Goal: Transaction & Acquisition: Obtain resource

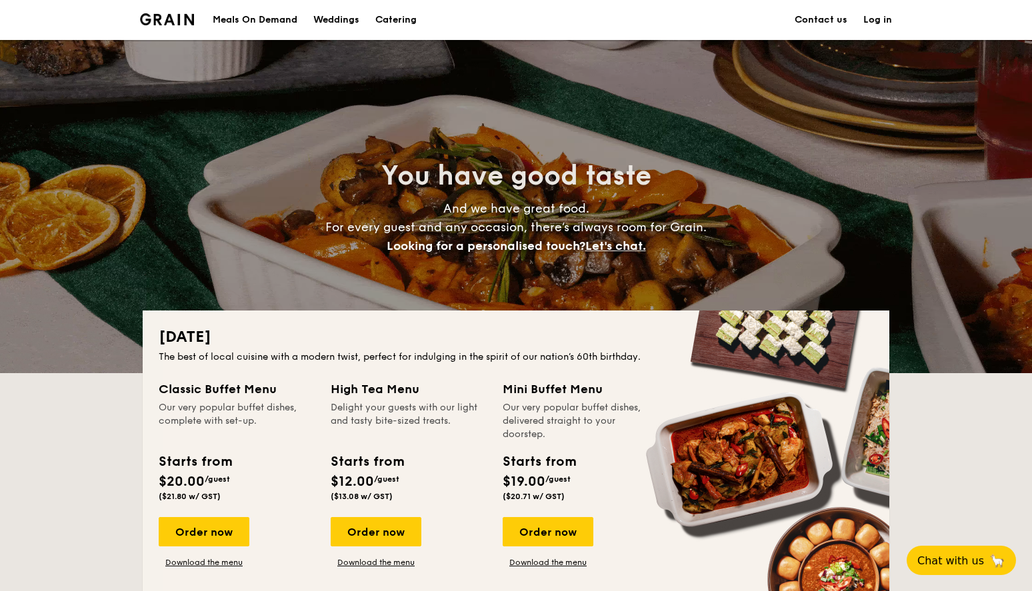
click at [260, 15] on div "Meals On Demand" at bounding box center [255, 20] width 85 height 40
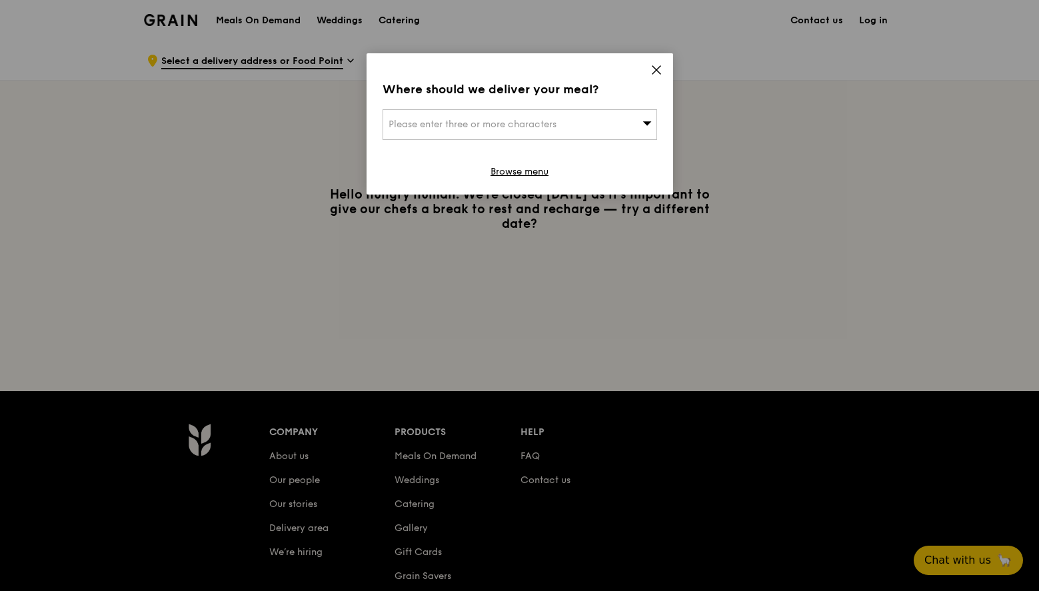
click at [656, 67] on icon at bounding box center [656, 70] width 12 height 12
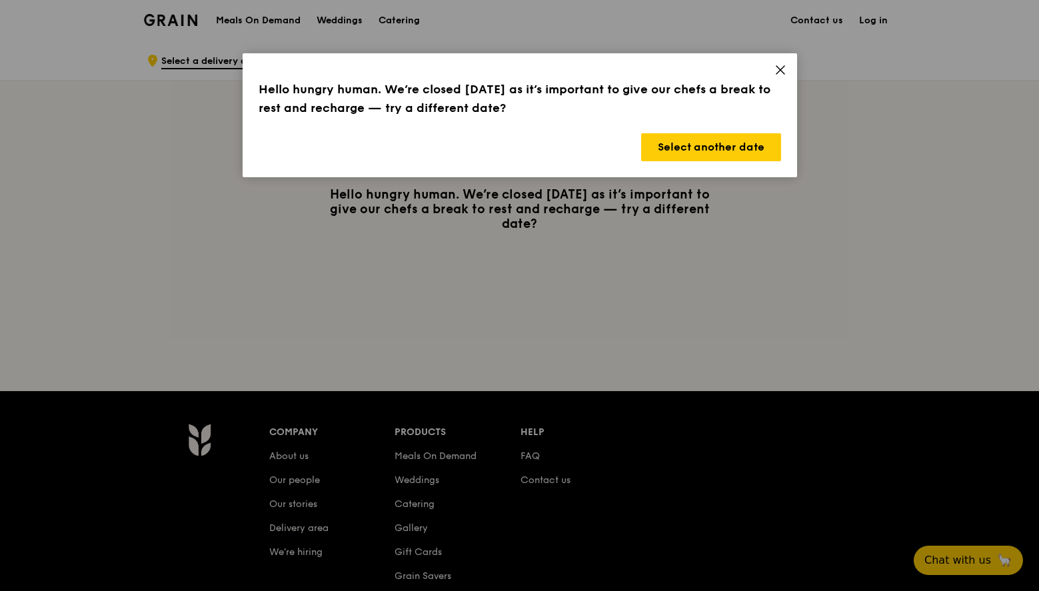
click at [776, 74] on icon at bounding box center [780, 70] width 8 height 8
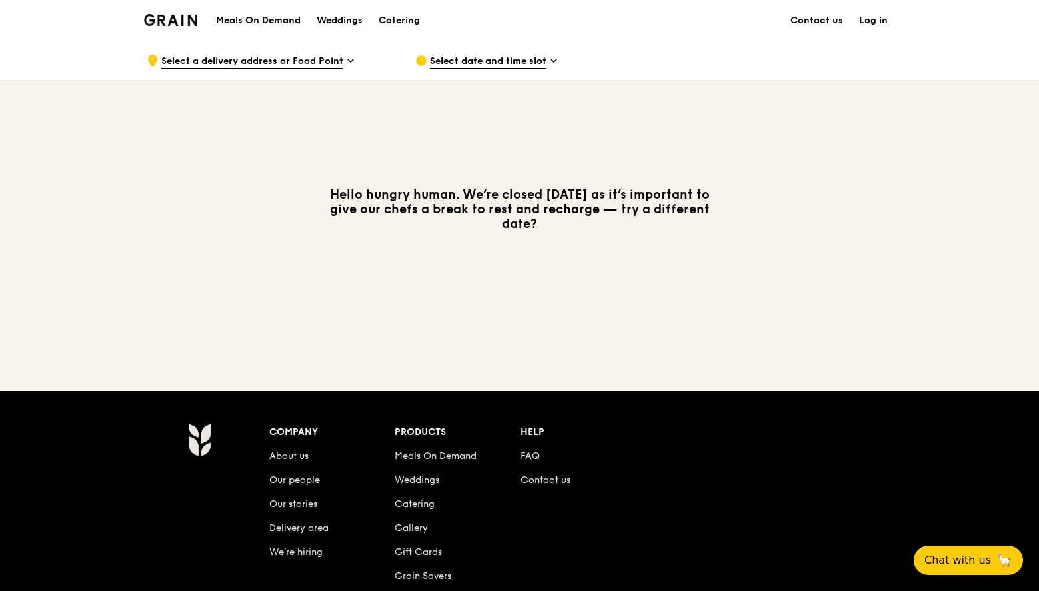
click at [173, 23] on img at bounding box center [171, 20] width 54 height 12
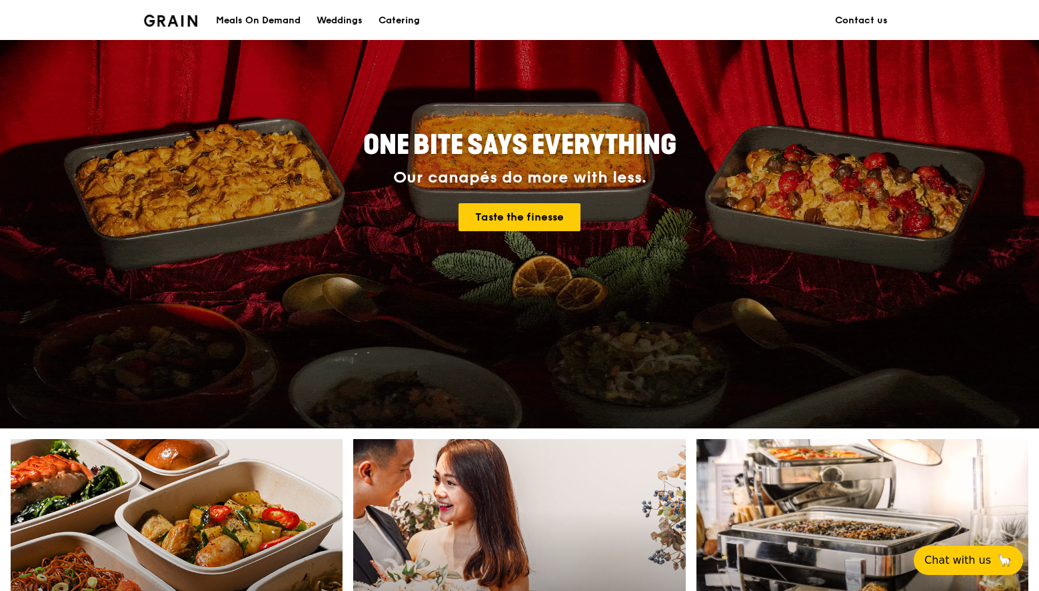
scroll to position [217, 0]
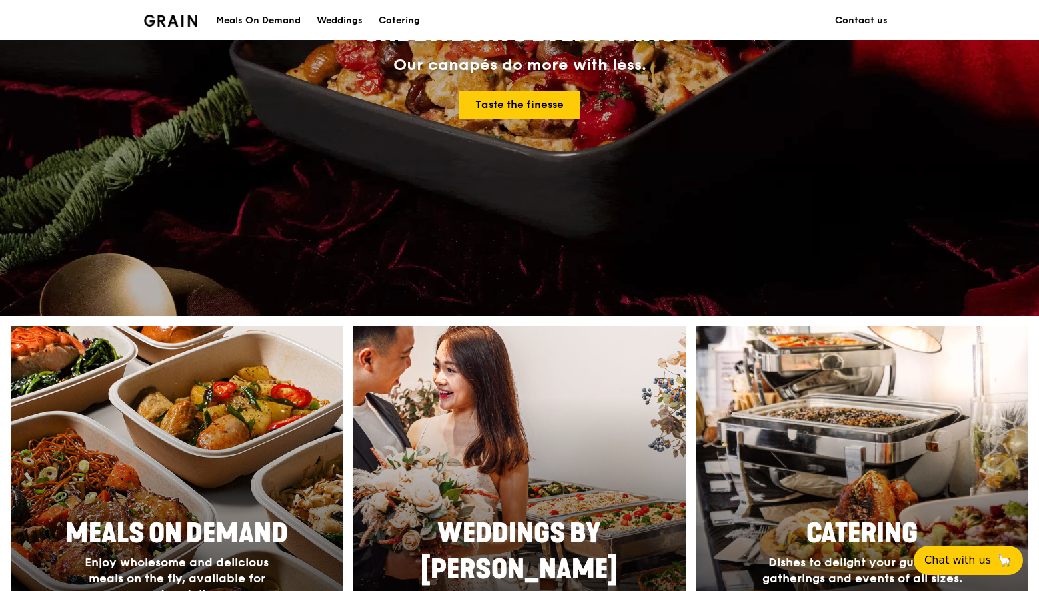
click at [287, 518] on span "Meals On Demand" at bounding box center [176, 534] width 223 height 32
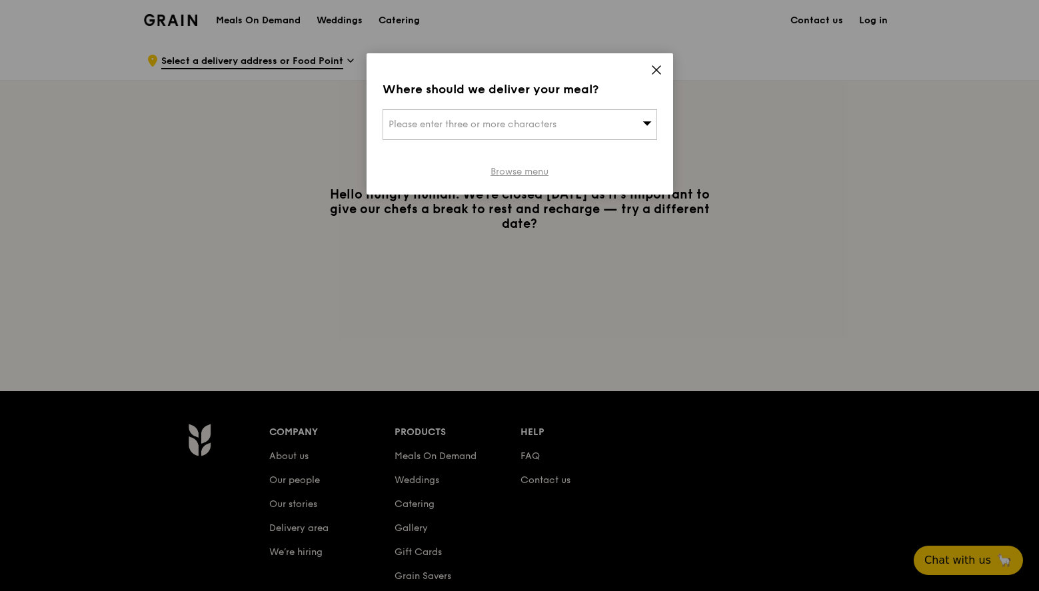
click at [536, 172] on link "Browse menu" at bounding box center [519, 171] width 58 height 13
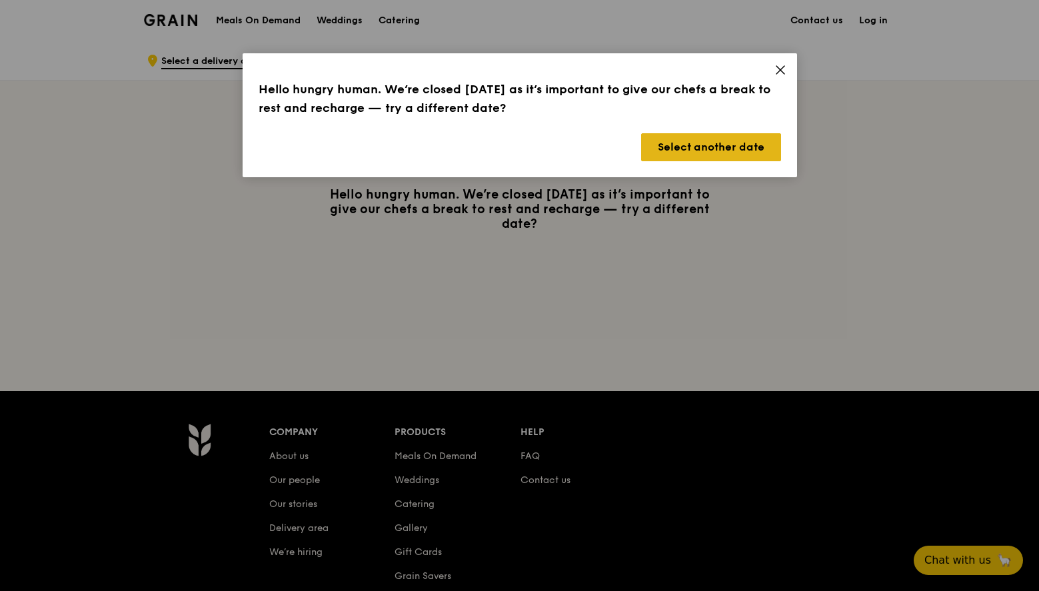
click at [701, 147] on button "Select another date" at bounding box center [711, 147] width 140 height 28
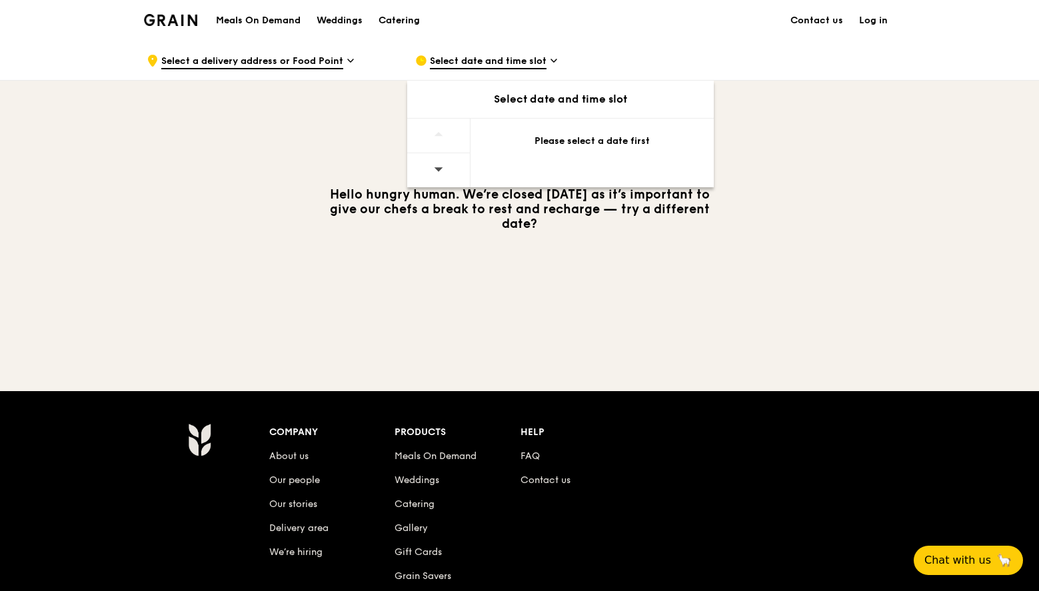
click at [465, 139] on div at bounding box center [438, 136] width 63 height 35
click at [547, 160] on div "Please select a date first" at bounding box center [591, 144] width 243 height 51
click at [461, 175] on div at bounding box center [438, 170] width 63 height 34
click at [441, 167] on icon at bounding box center [438, 169] width 9 height 10
click at [580, 139] on div "Please select a date first" at bounding box center [591, 141] width 211 height 13
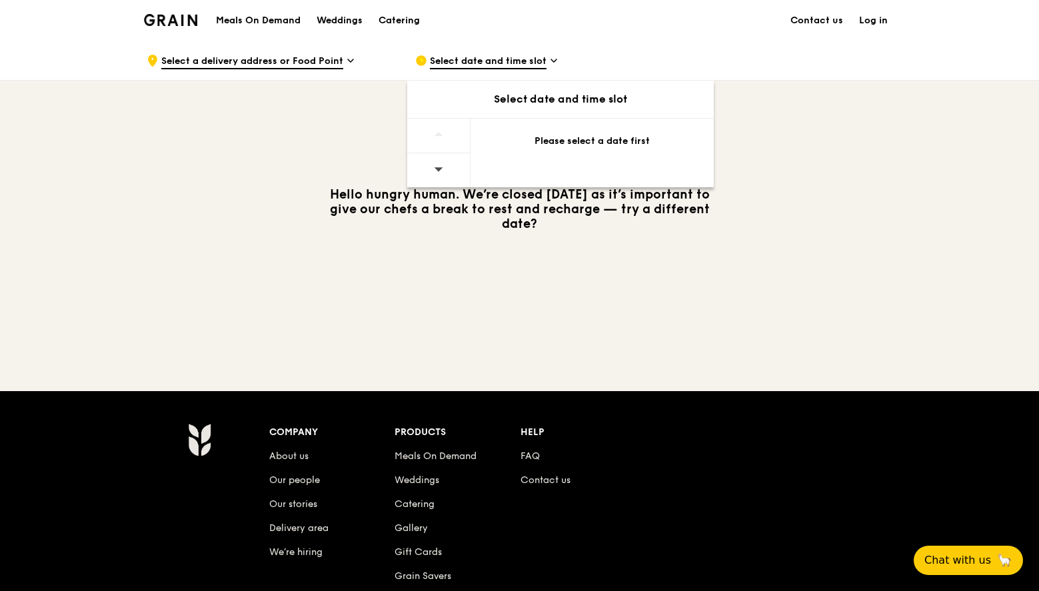
click at [534, 92] on div "Select date and time slot" at bounding box center [560, 99] width 307 height 16
click at [527, 101] on div "Select date and time slot" at bounding box center [560, 99] width 307 height 16
click at [541, 65] on span "Select date and time slot" at bounding box center [488, 62] width 117 height 15
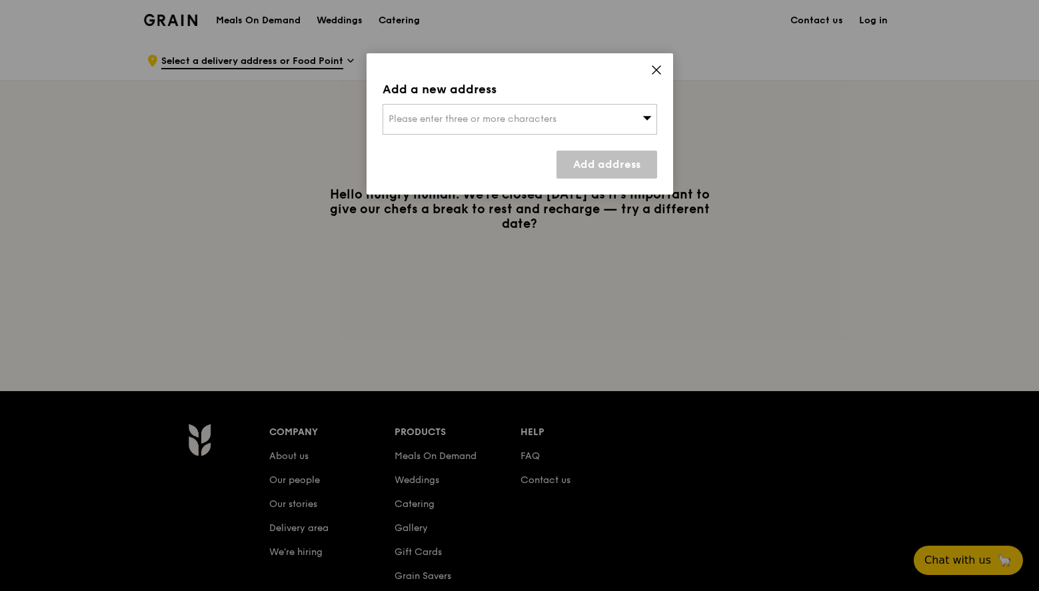
click at [494, 116] on span "Please enter three or more characters" at bounding box center [472, 118] width 168 height 11
drag, startPoint x: 41, startPoint y: 151, endPoint x: 495, endPoint y: 116, distance: 455.8
click at [495, 116] on input "search" at bounding box center [519, 119] width 273 height 29
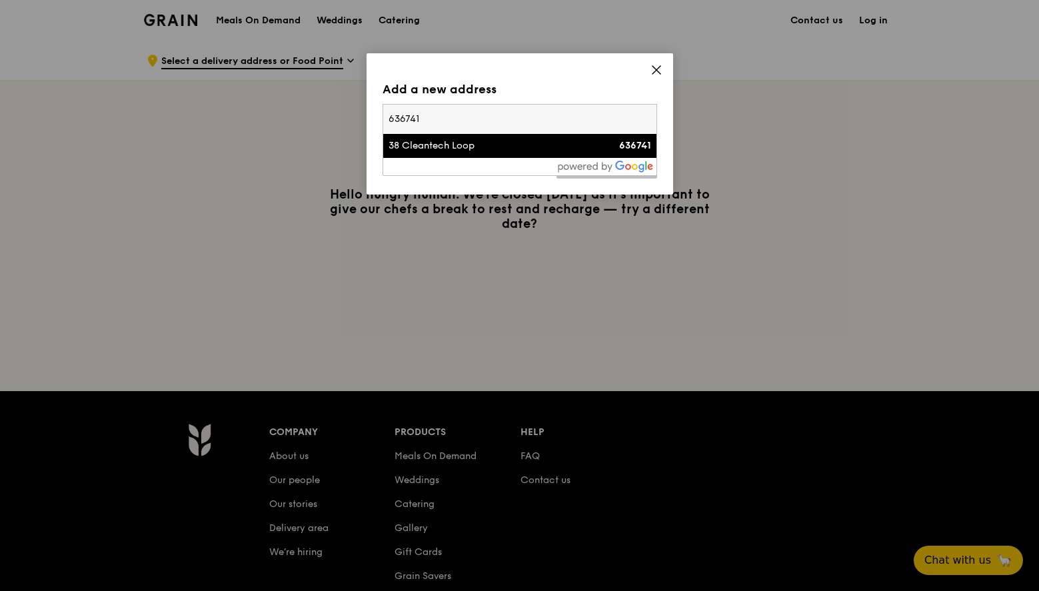
type input "636741"
click at [458, 148] on div "38 Cleantech Loop" at bounding box center [486, 145] width 197 height 13
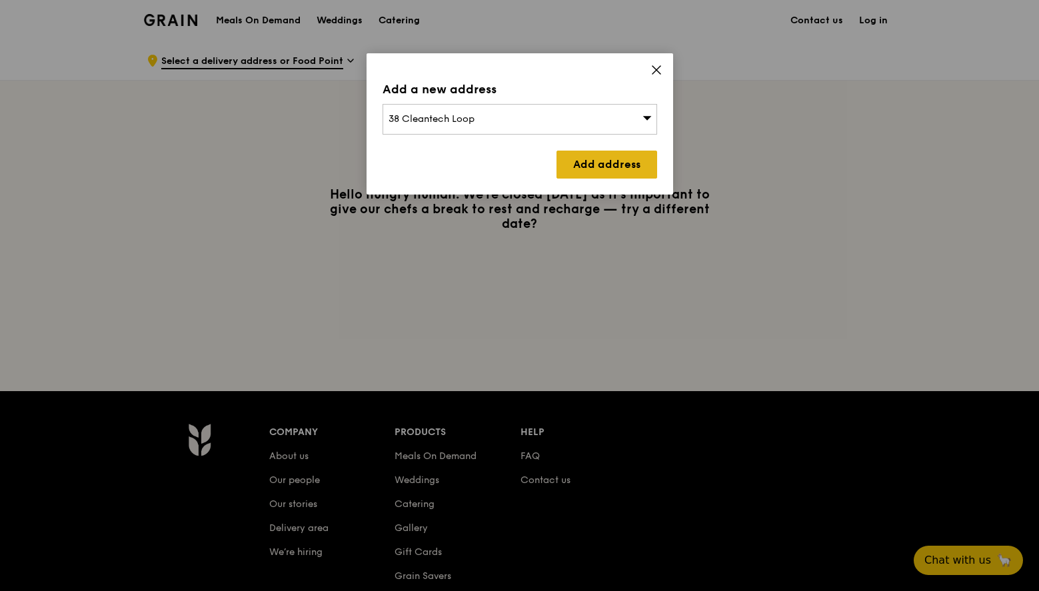
click at [630, 157] on link "Add address" at bounding box center [606, 165] width 101 height 28
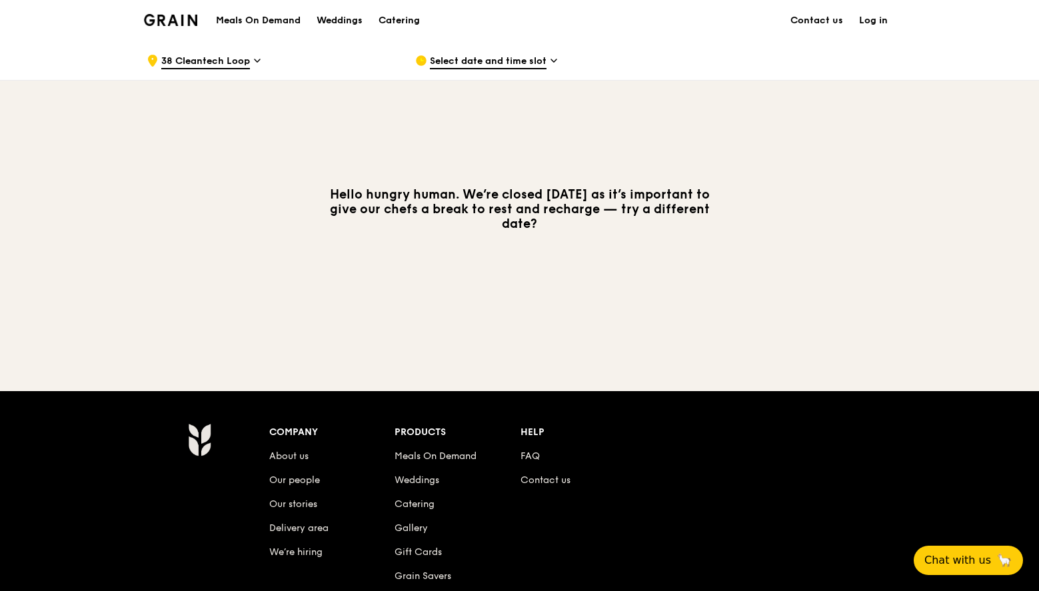
click at [481, 55] on span "Select date and time slot" at bounding box center [488, 62] width 117 height 15
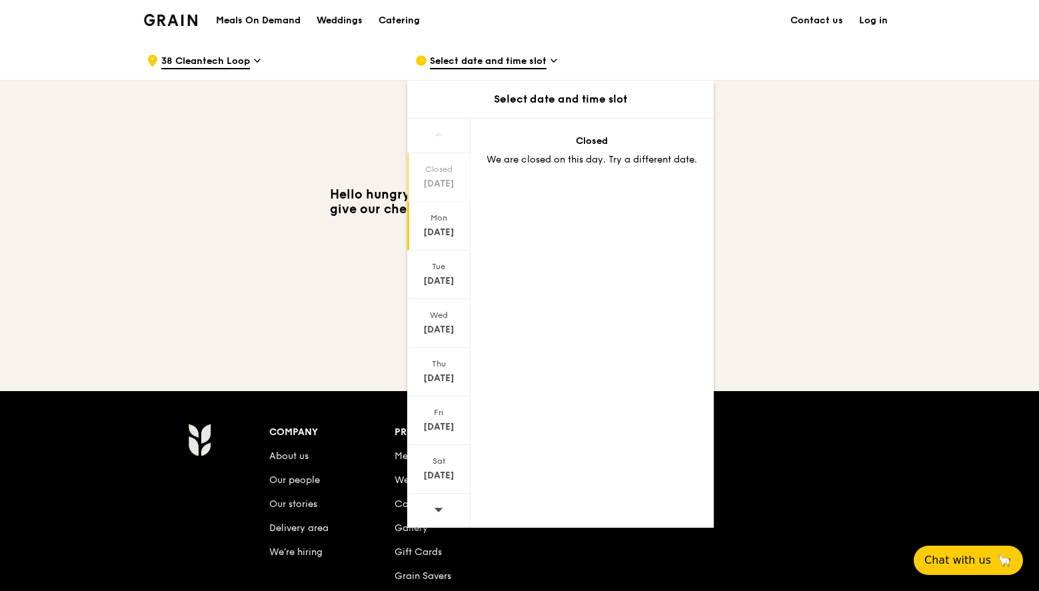
click at [434, 235] on div "[DATE]" at bounding box center [438, 232] width 59 height 13
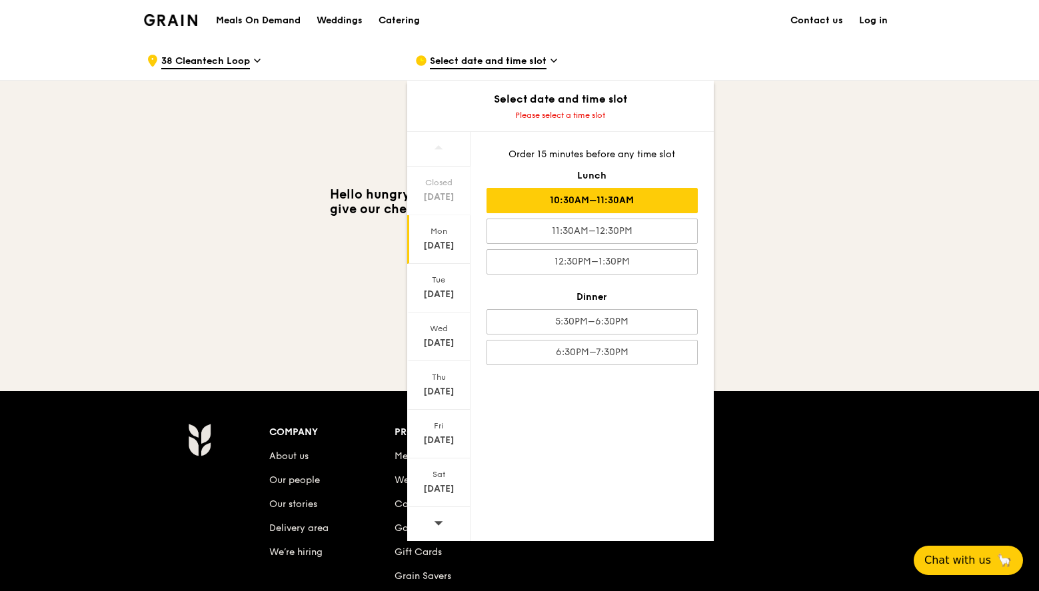
click at [537, 197] on div "10:30AM–11:30AM" at bounding box center [591, 200] width 211 height 25
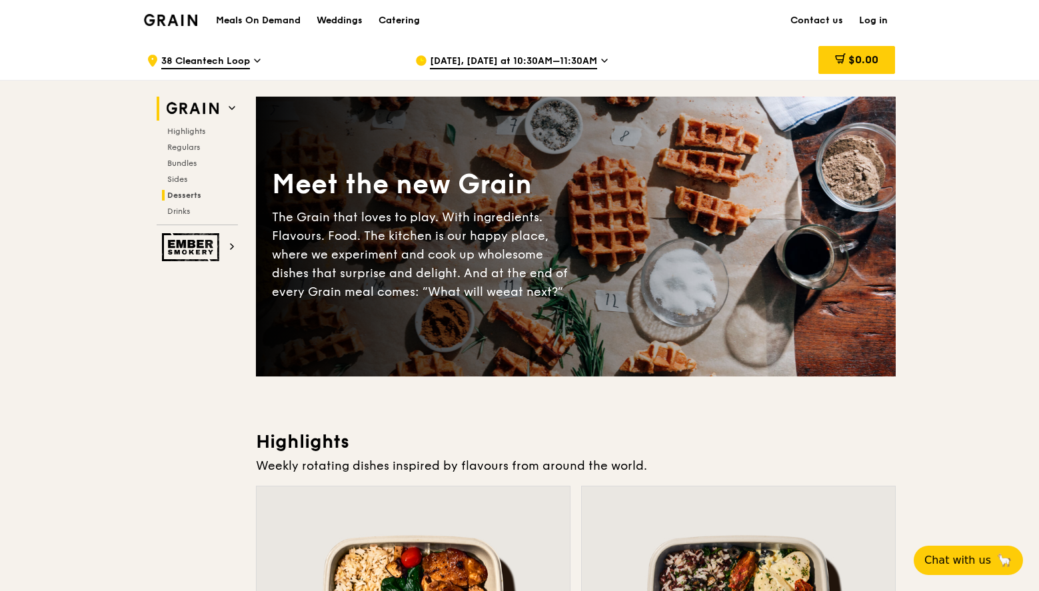
click at [188, 195] on span "Desserts" at bounding box center [184, 195] width 34 height 9
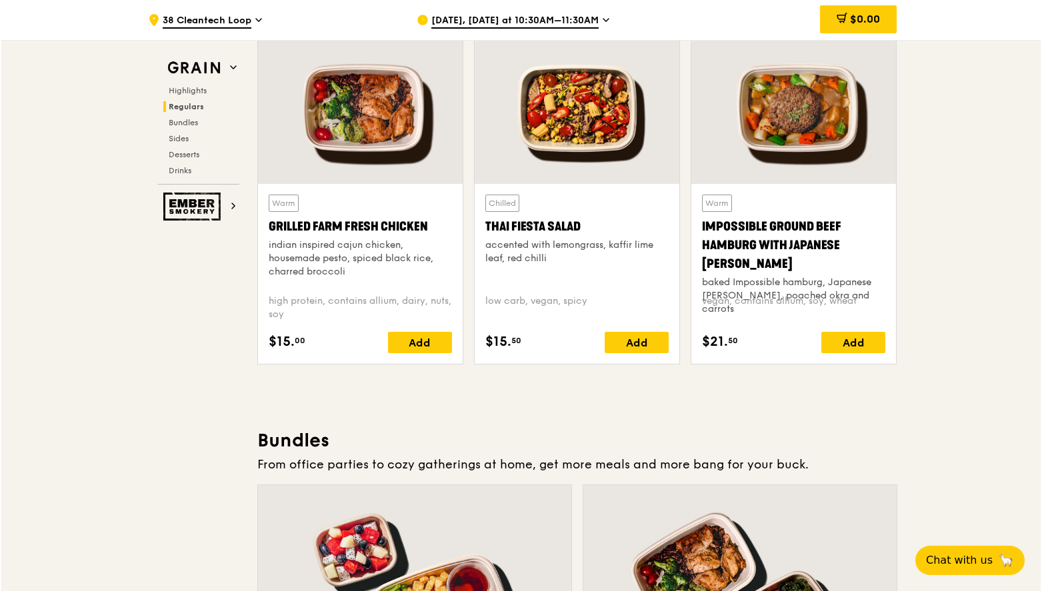
scroll to position [1805, 0]
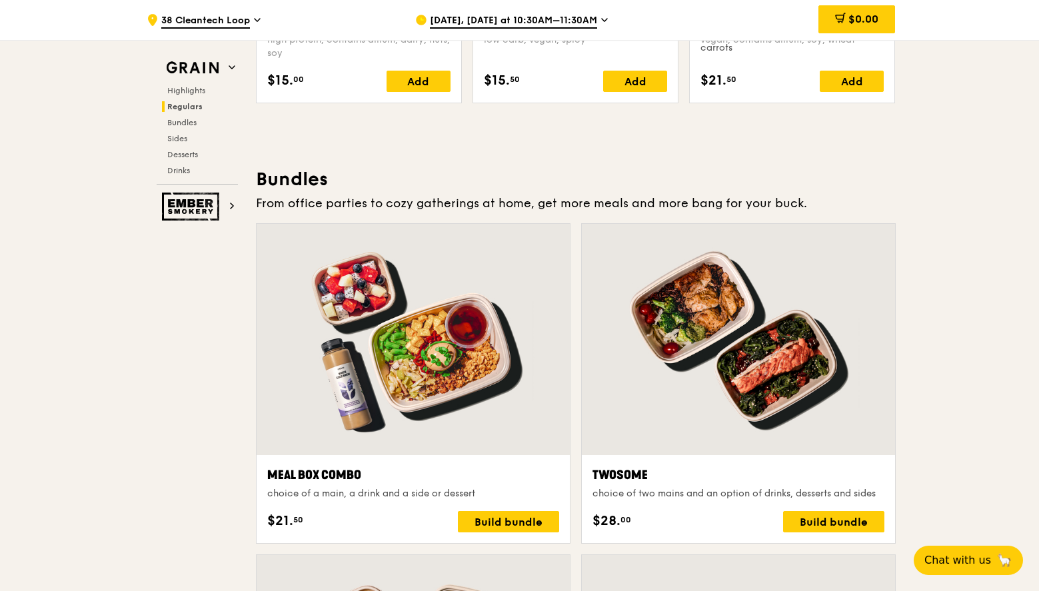
click at [451, 333] on div at bounding box center [413, 339] width 313 height 231
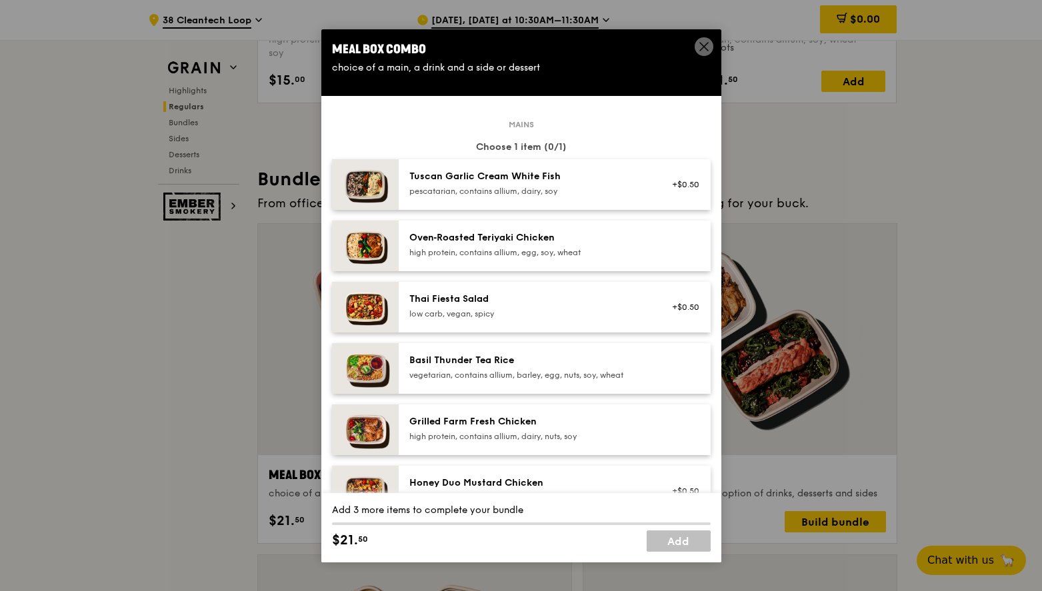
click at [572, 380] on div "vegetarian, contains allium, barley, egg, nuts, soy, wheat" at bounding box center [528, 375] width 239 height 11
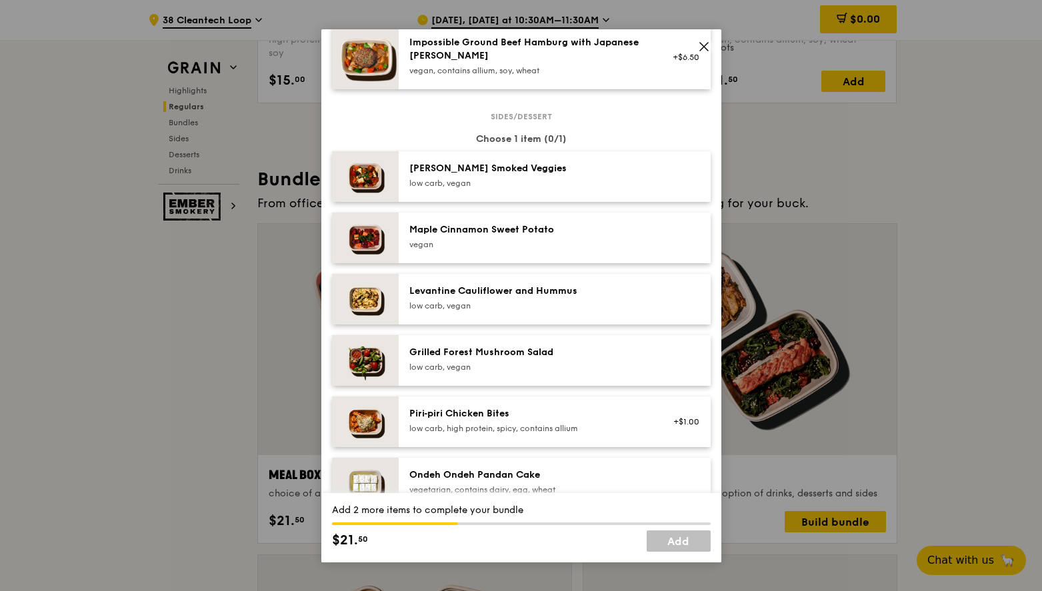
scroll to position [709, 0]
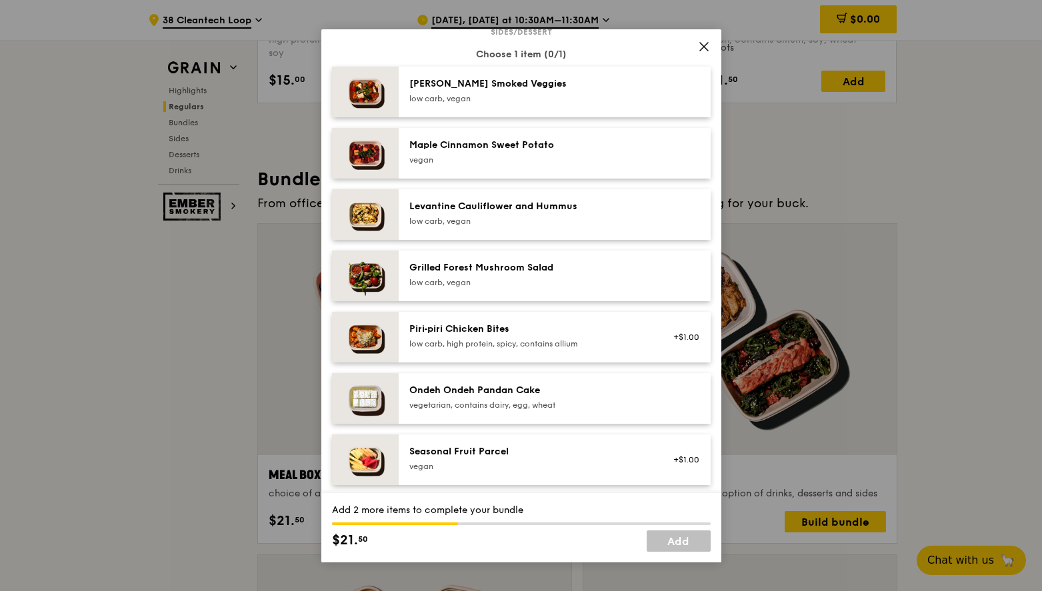
click at [398, 412] on div "Ondeh Ondeh Pandan Cake vegetarian, contains dairy, egg, wheat" at bounding box center [554, 398] width 312 height 51
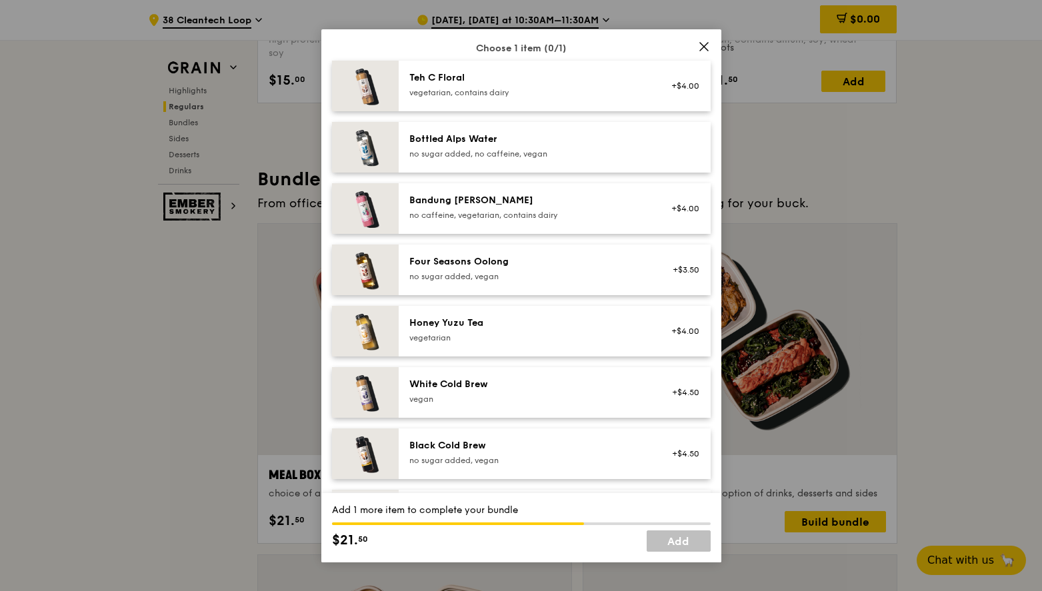
scroll to position [1291, 0]
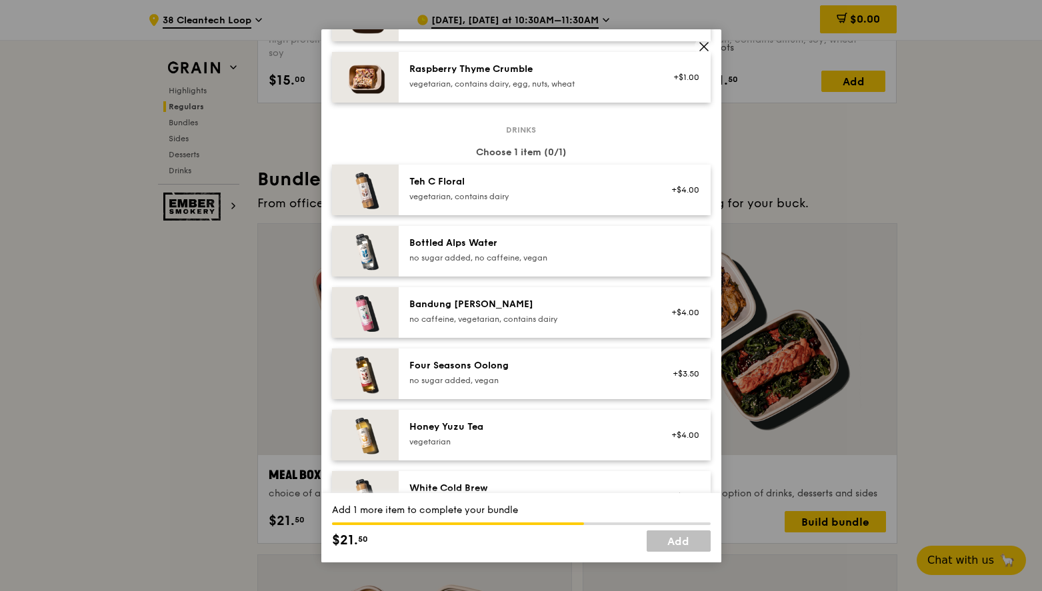
click at [508, 245] on div "Bottled Alps Water no sugar added, no caffeine, vegan" at bounding box center [528, 250] width 239 height 27
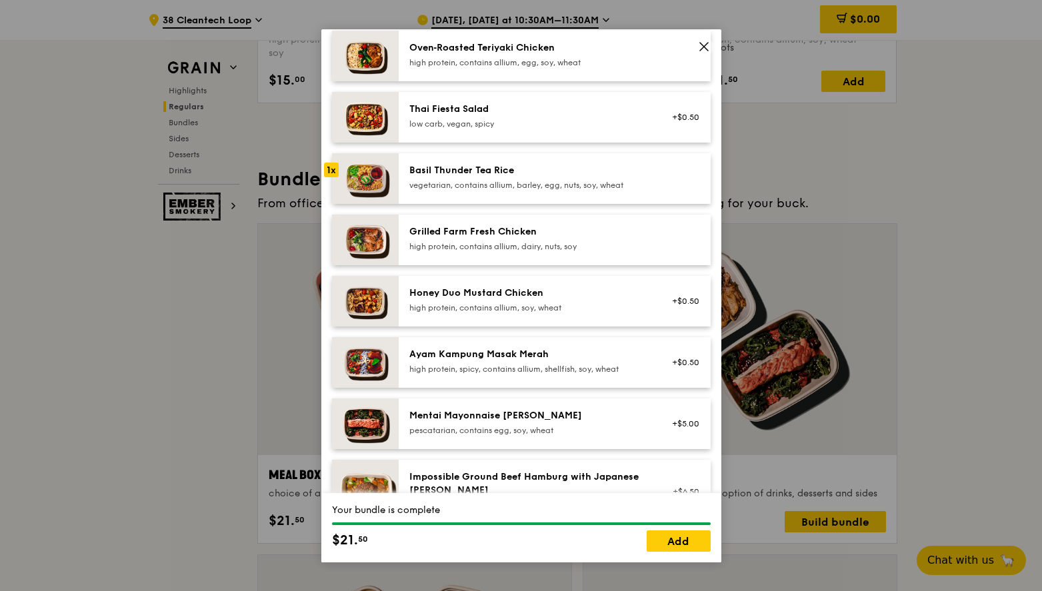
scroll to position [0, 0]
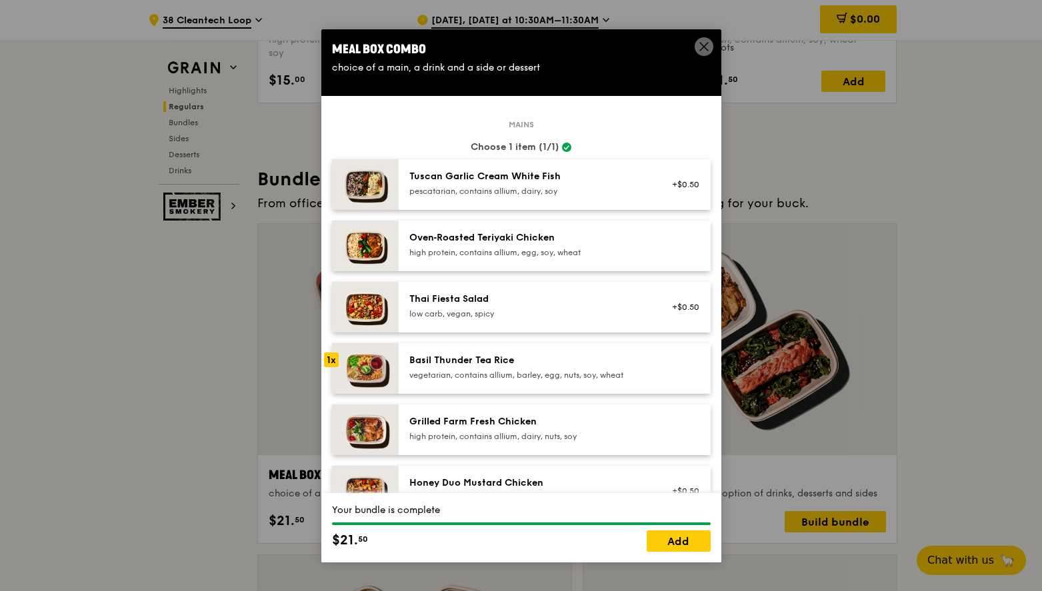
click at [700, 50] on icon at bounding box center [704, 47] width 8 height 8
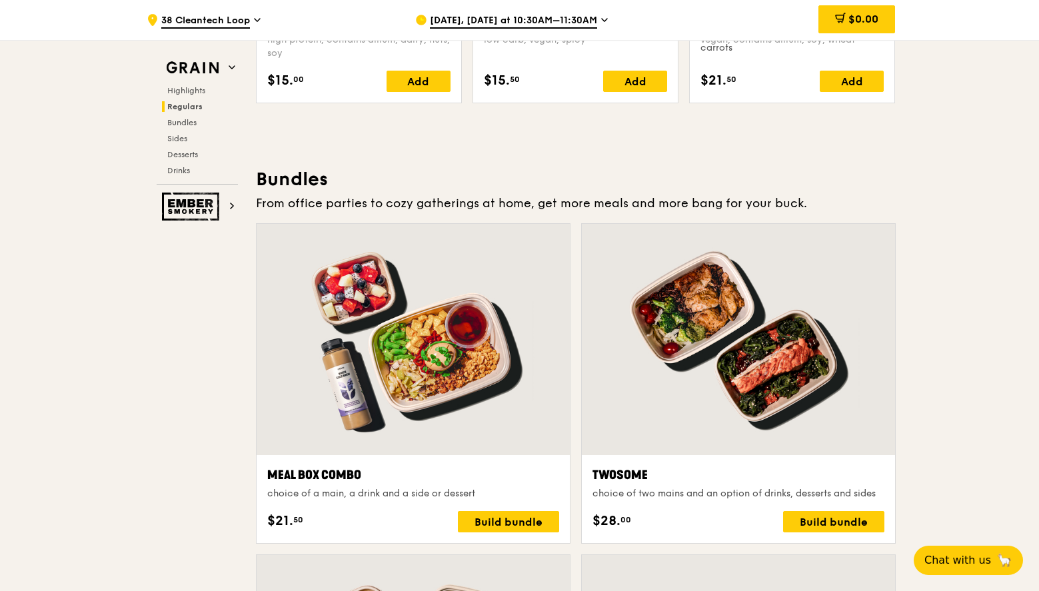
click at [718, 366] on div at bounding box center [738, 339] width 313 height 231
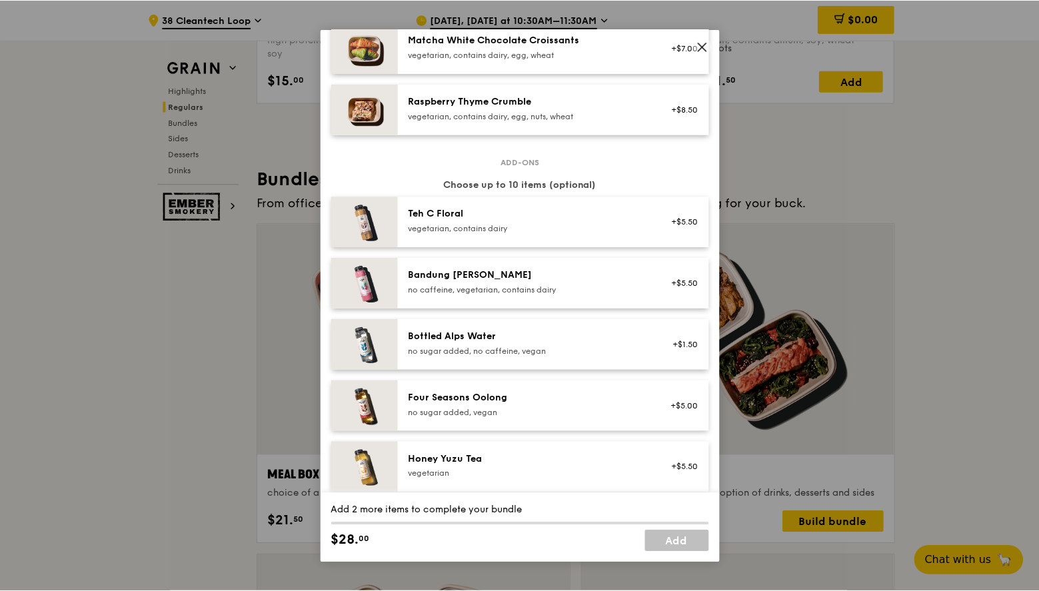
scroll to position [1509, 0]
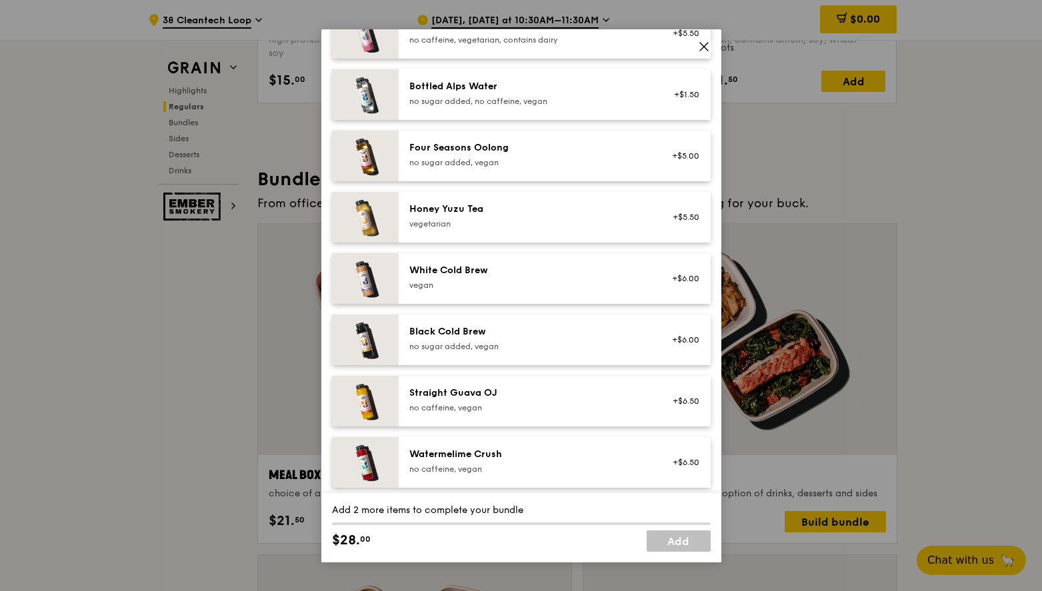
click at [699, 43] on icon at bounding box center [704, 47] width 12 height 12
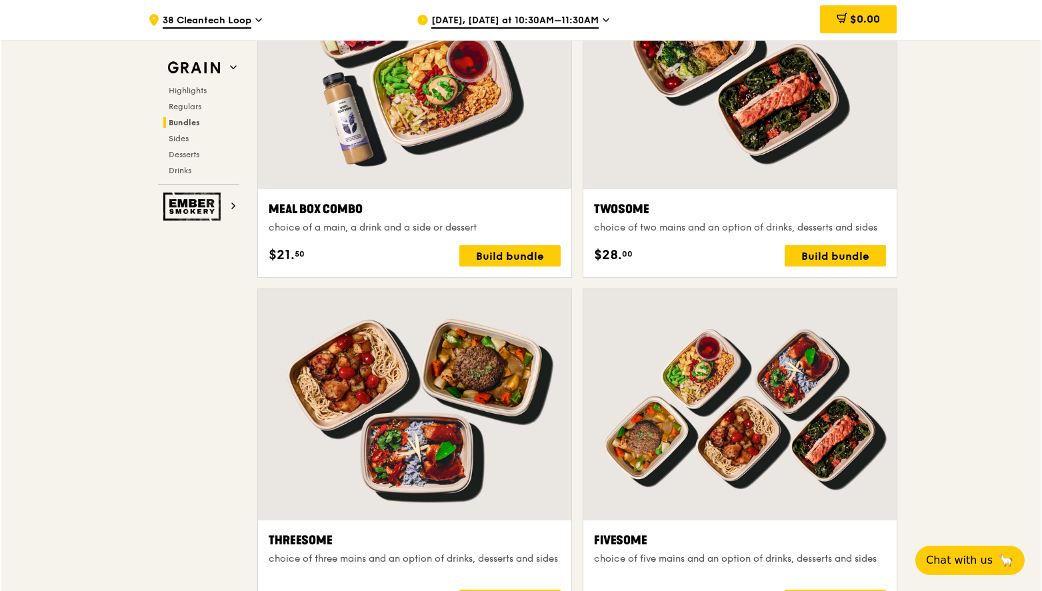
scroll to position [2211, 0]
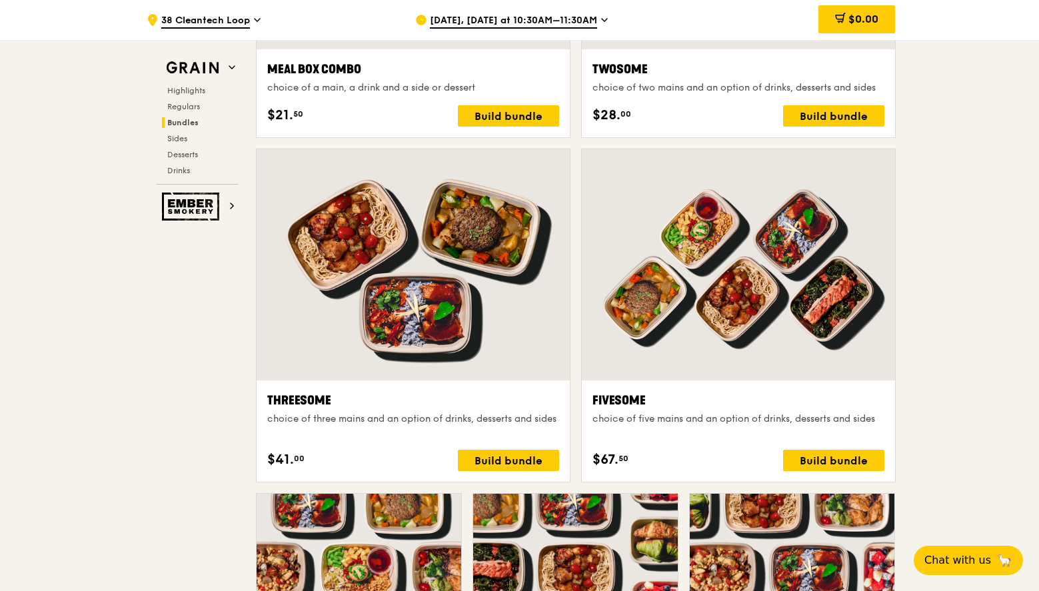
click at [688, 283] on div at bounding box center [738, 264] width 313 height 231
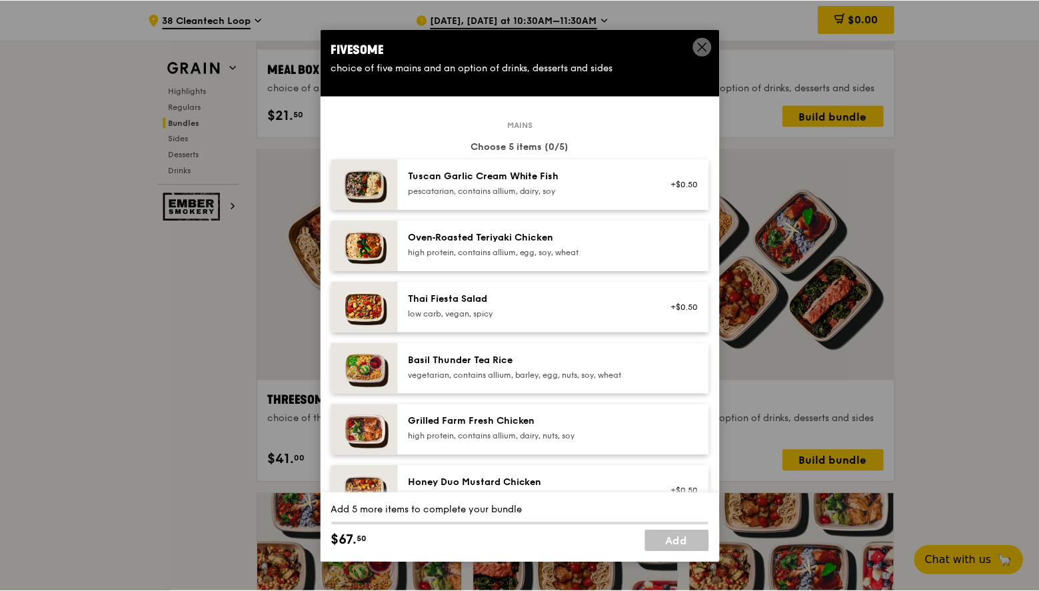
scroll to position [244, 0]
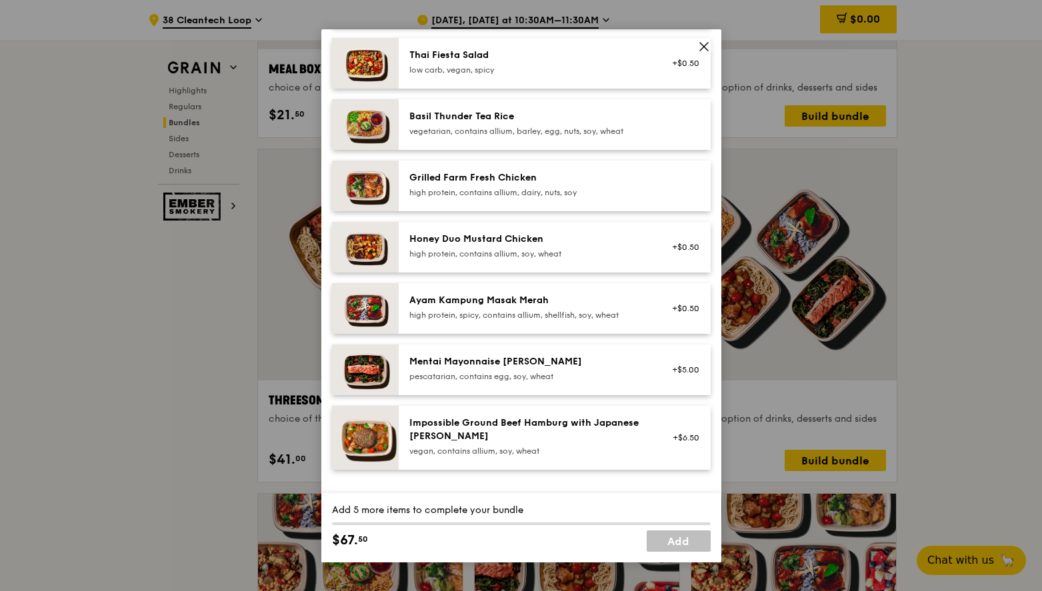
click at [698, 42] on icon at bounding box center [704, 47] width 12 height 12
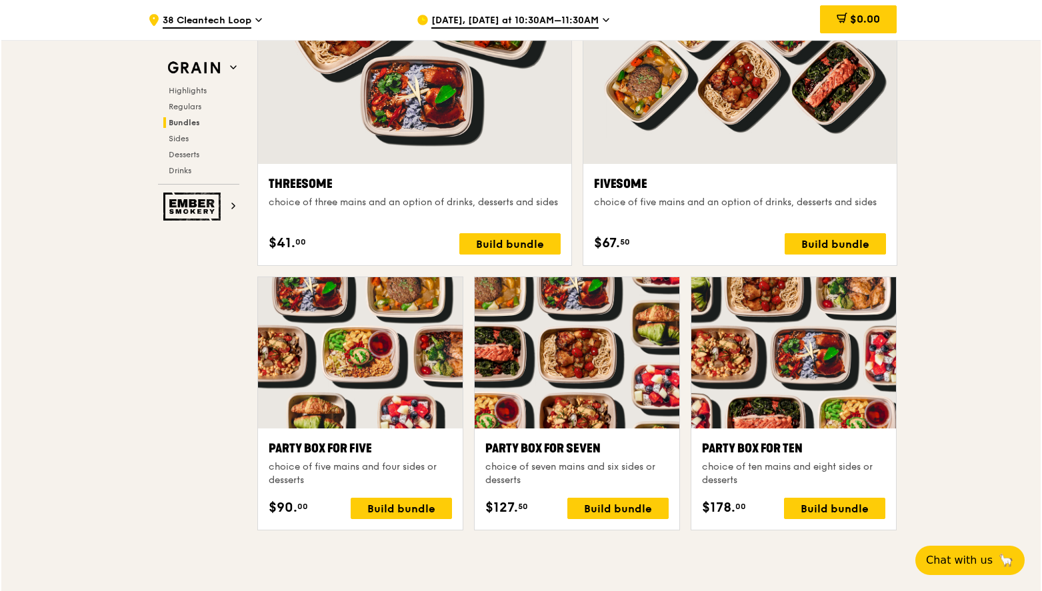
scroll to position [2430, 0]
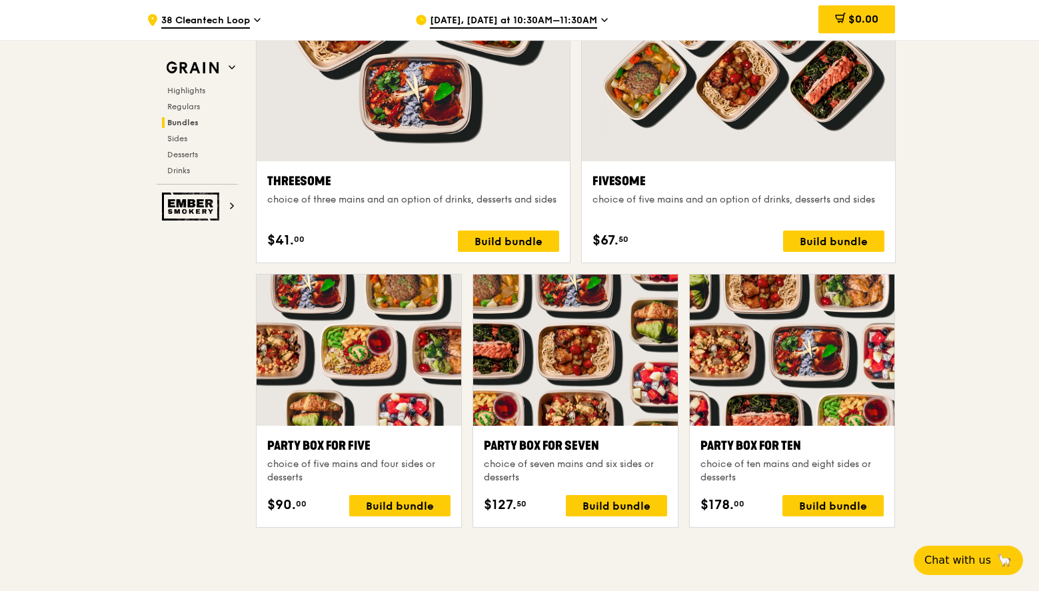
click at [821, 357] on div at bounding box center [792, 350] width 205 height 151
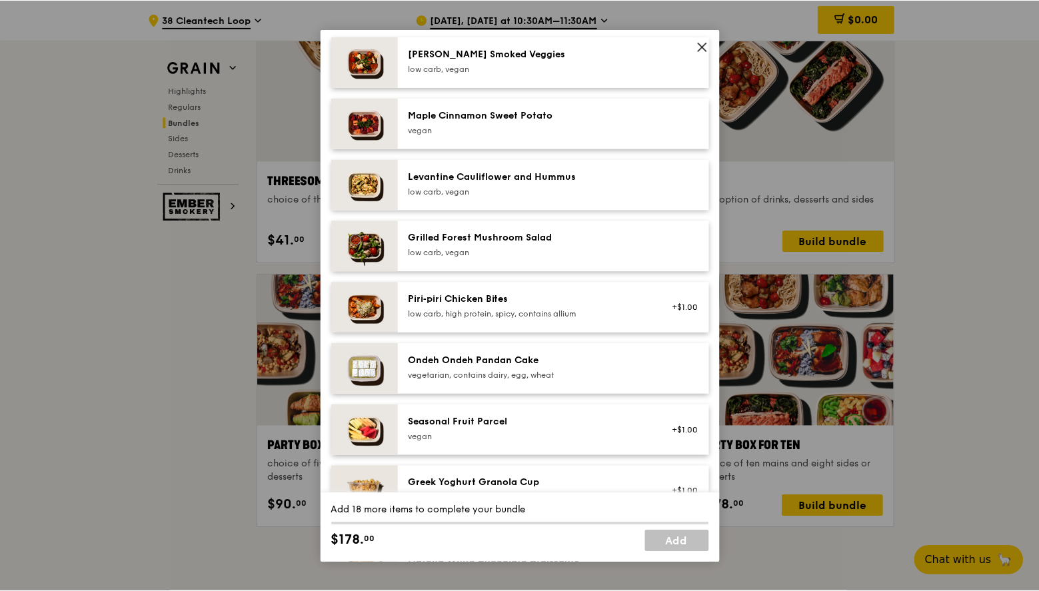
scroll to position [976, 0]
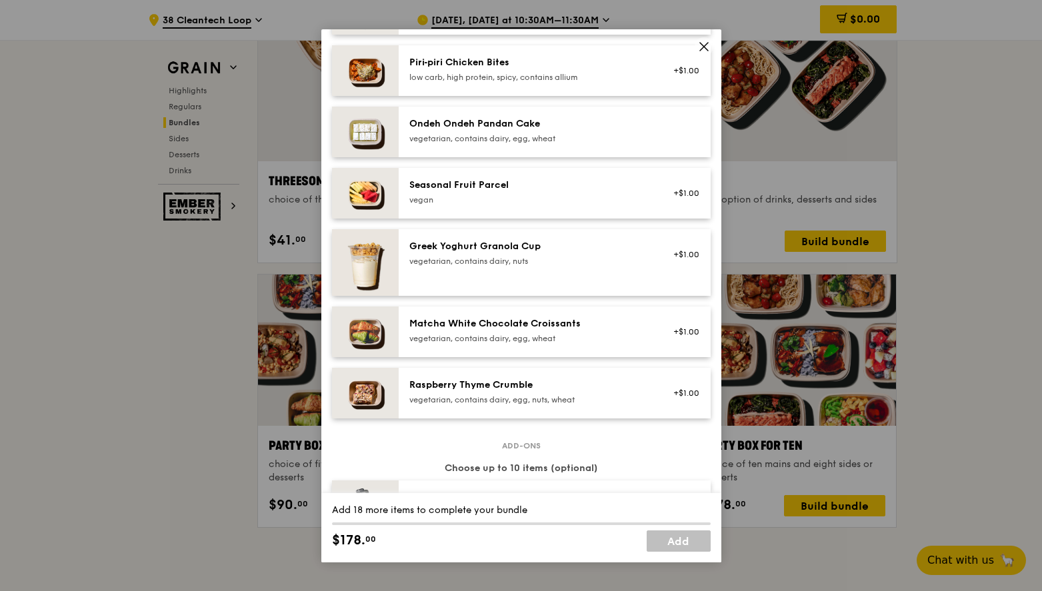
click at [698, 51] on icon at bounding box center [704, 47] width 12 height 12
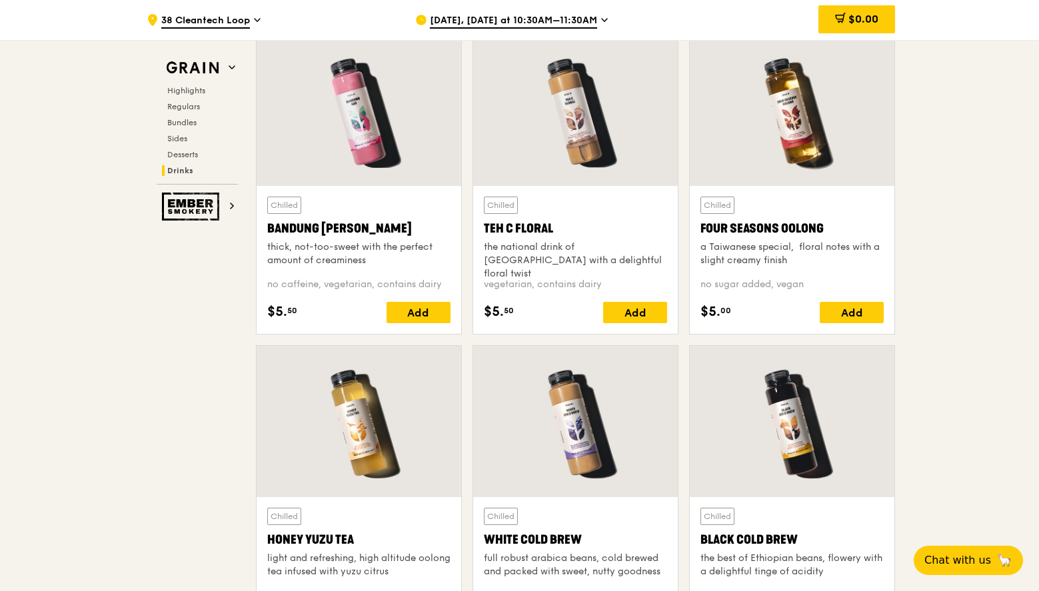
scroll to position [5498, 0]
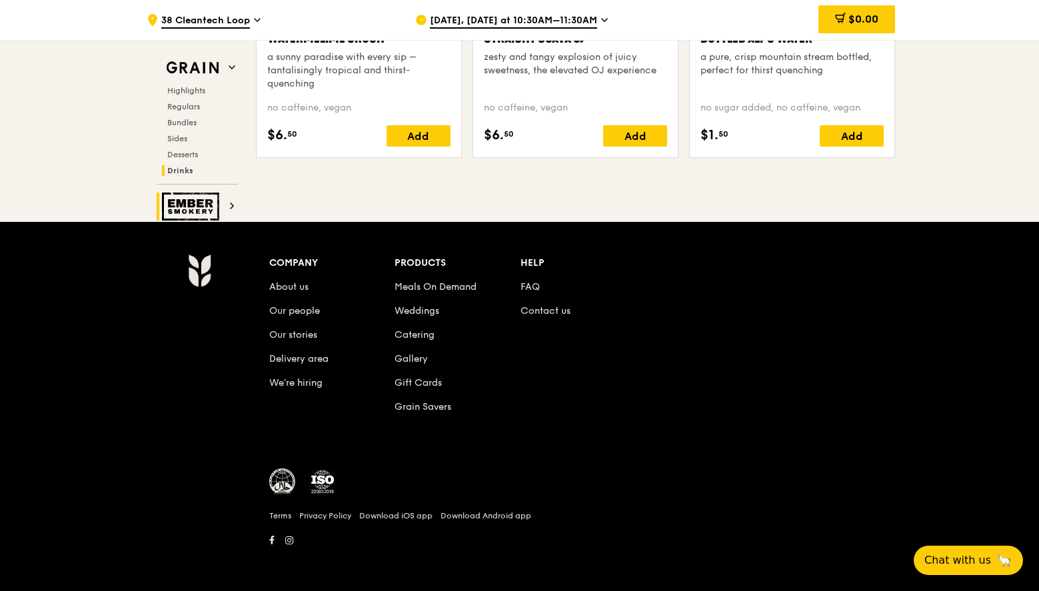
click at [199, 205] on img at bounding box center [192, 207] width 61 height 28
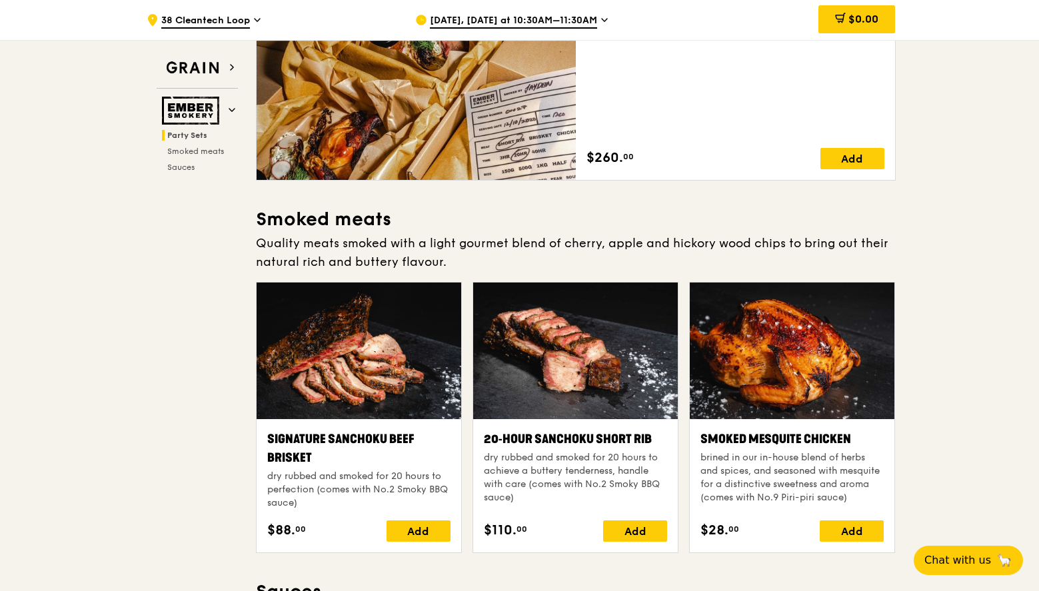
scroll to position [207, 0]
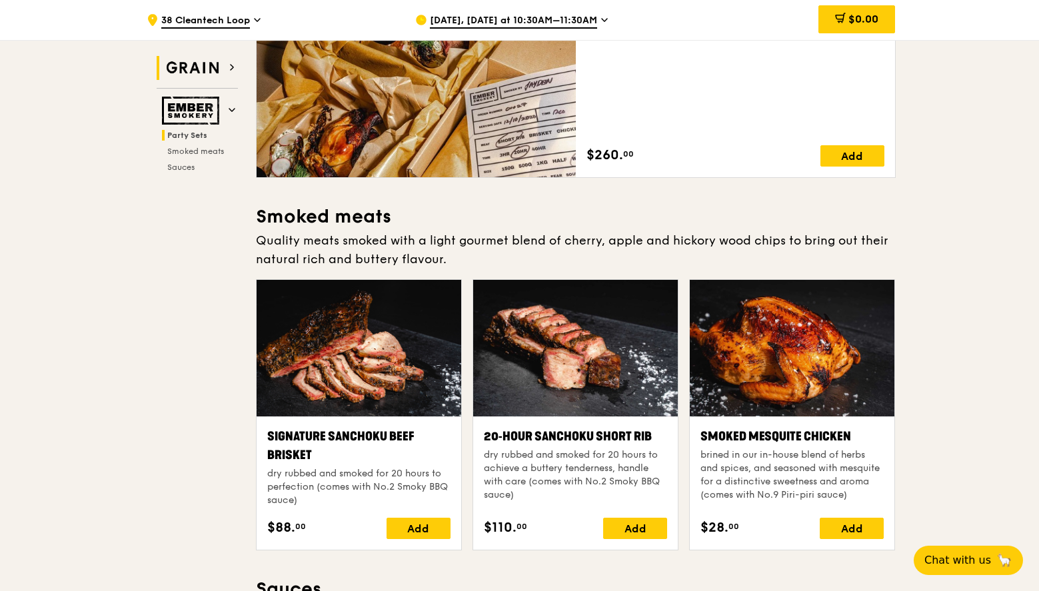
click at [188, 65] on img at bounding box center [192, 68] width 61 height 24
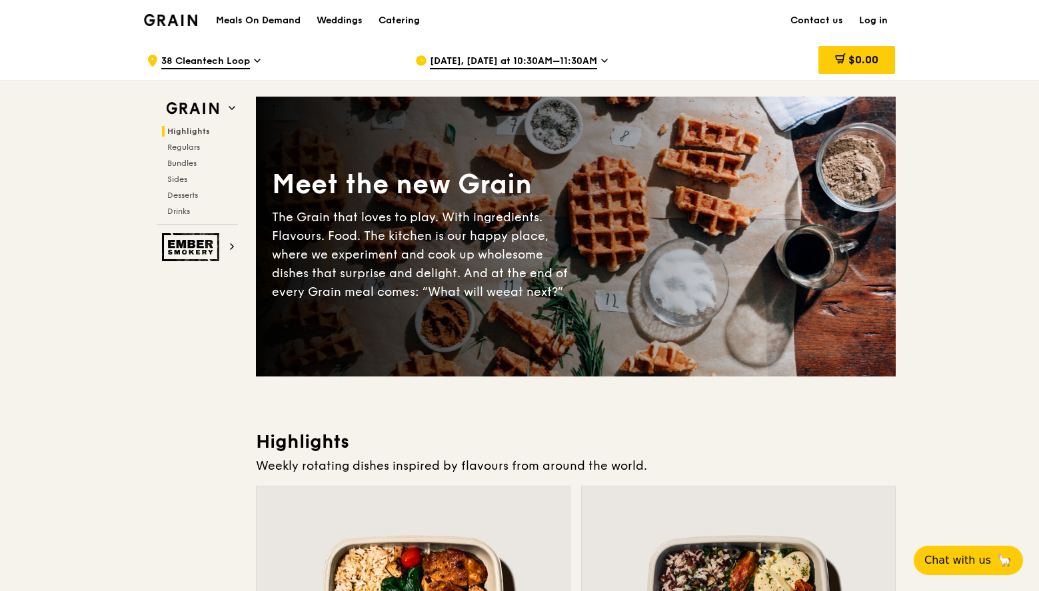
click at [166, 24] on img at bounding box center [171, 20] width 54 height 12
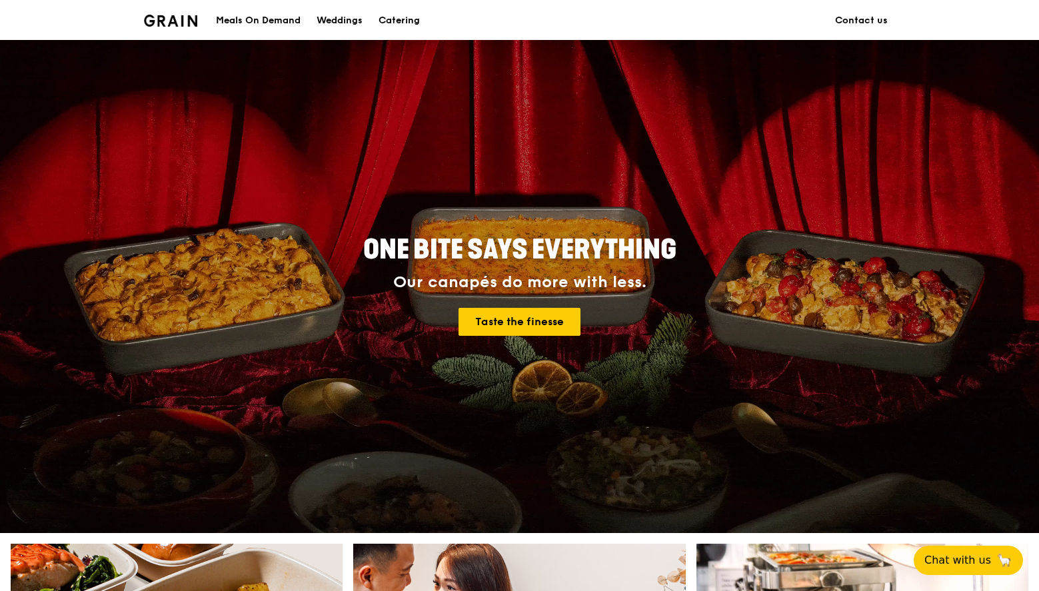
scroll to position [448, 0]
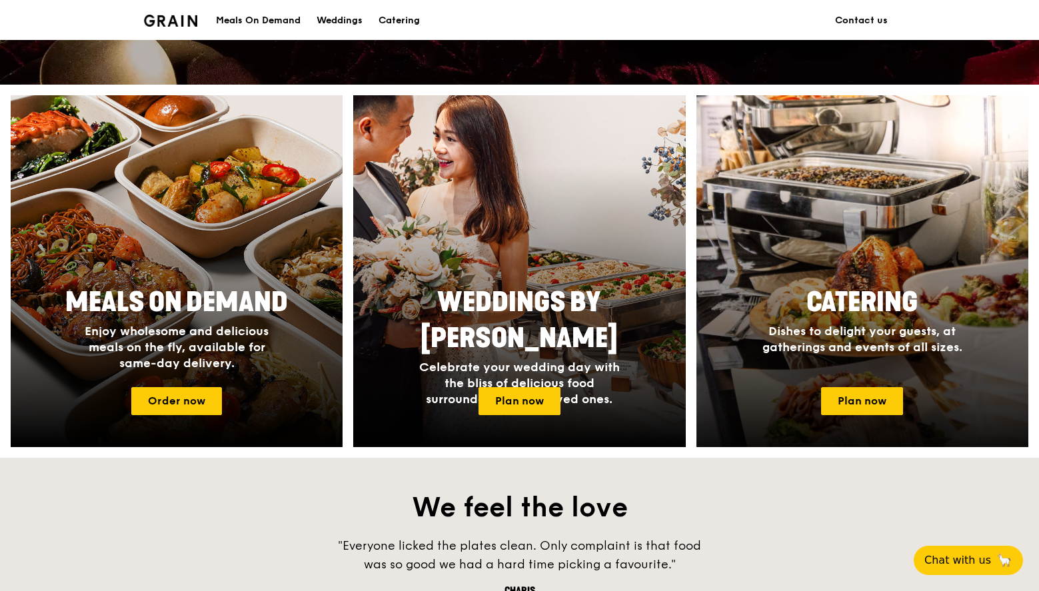
click at [780, 245] on div at bounding box center [862, 271] width 365 height 387
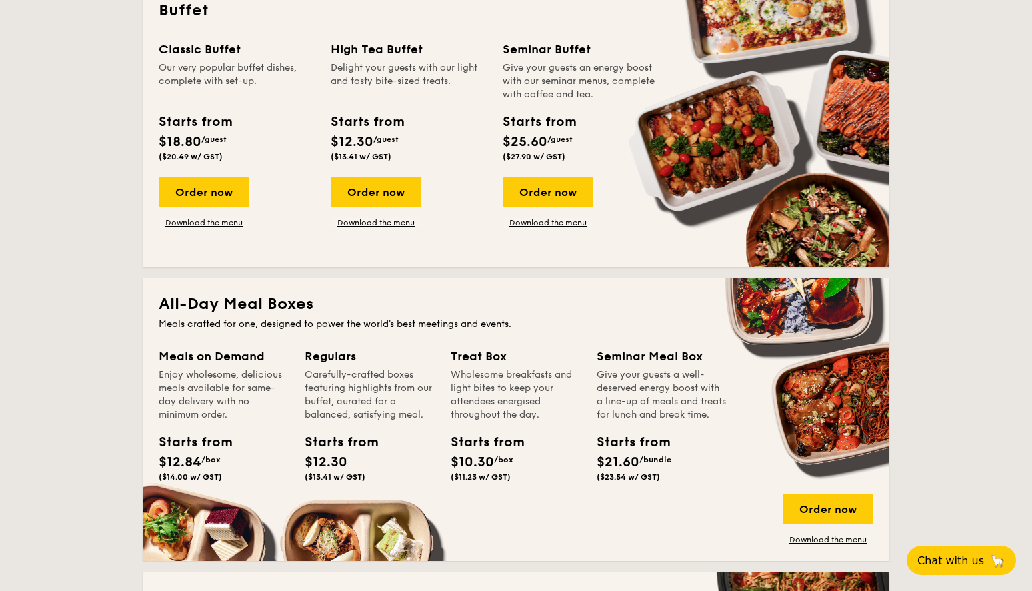
scroll to position [716, 0]
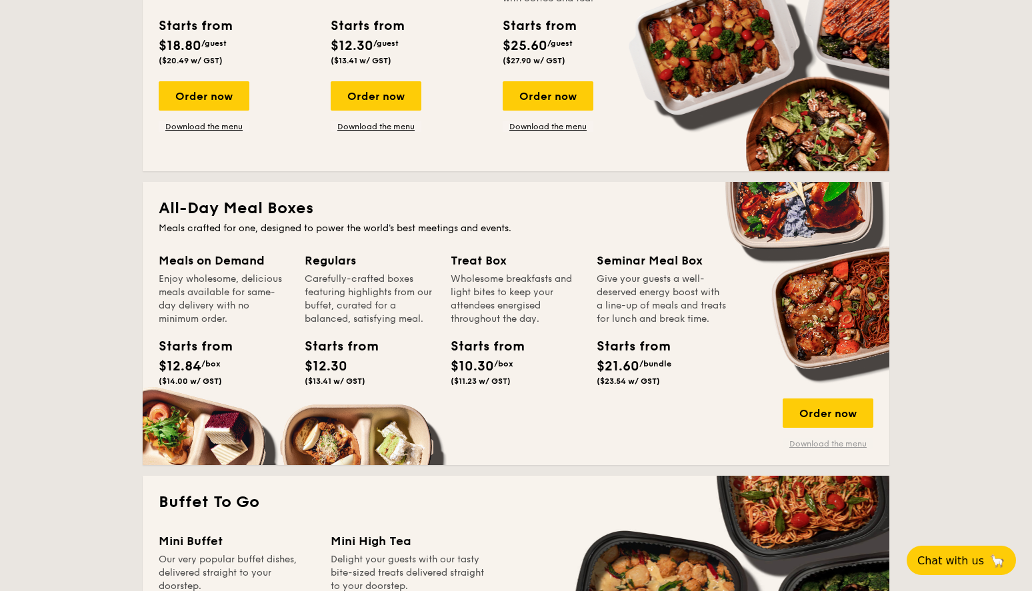
click at [852, 447] on link "Download the menu" at bounding box center [827, 443] width 91 height 11
